Goal: Browse casually

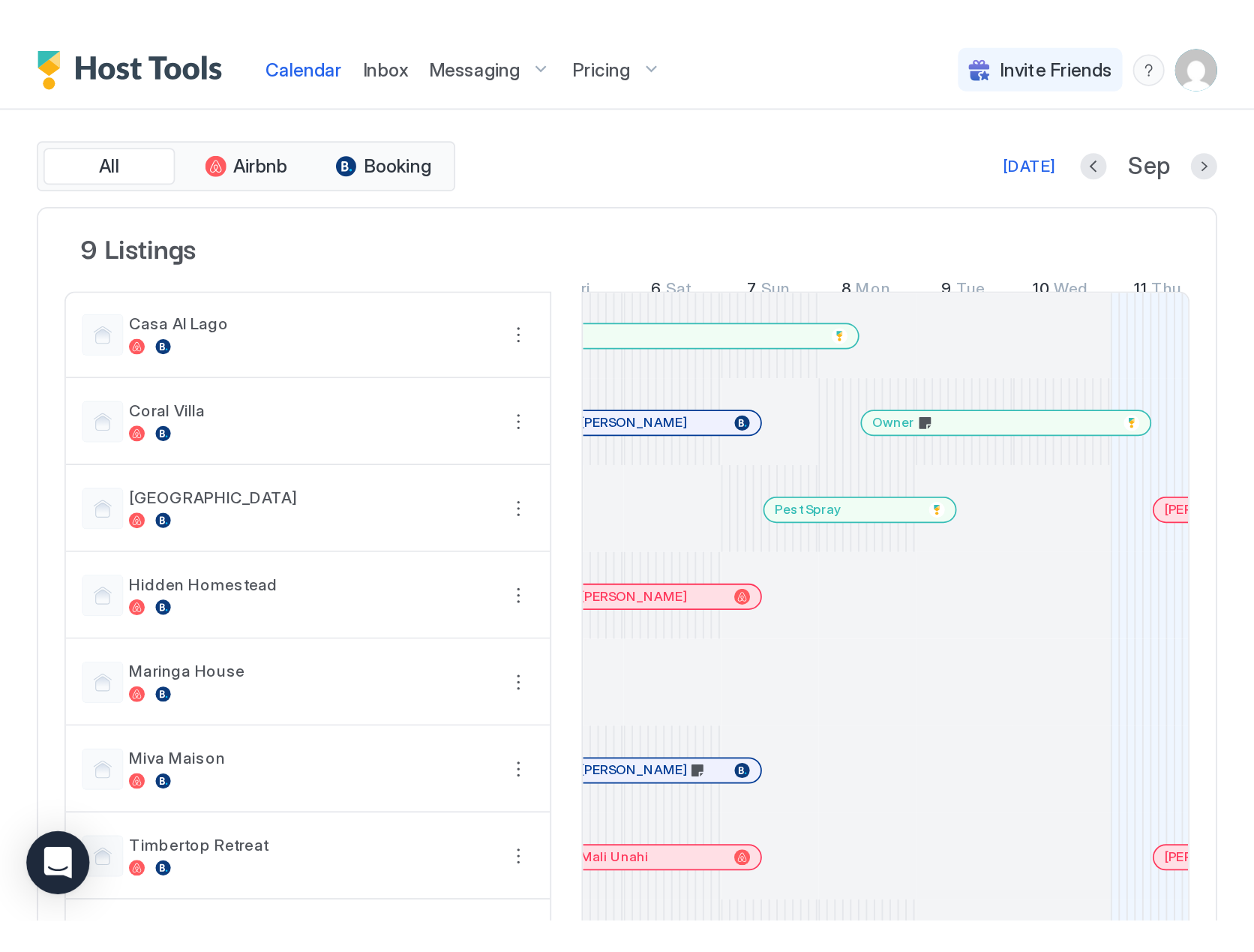
scroll to position [0, 1643]
